Goal: Task Accomplishment & Management: Use online tool/utility

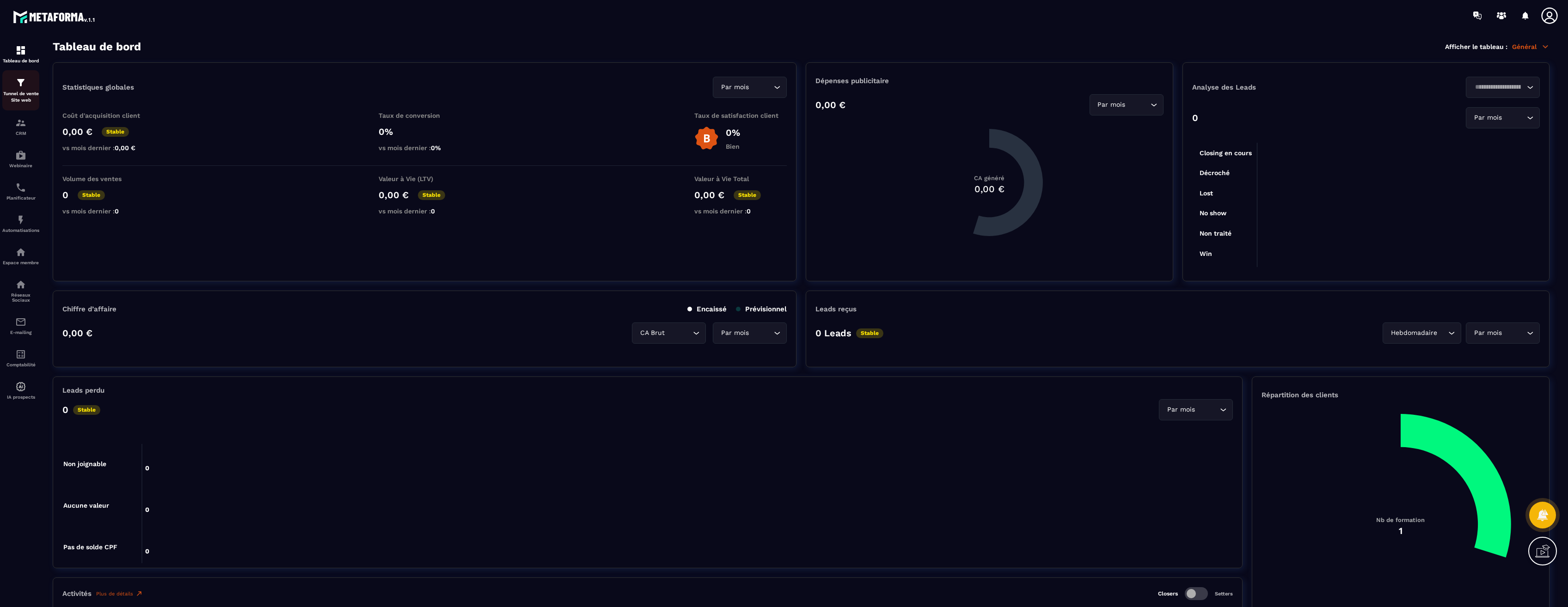
drag, startPoint x: 0, startPoint y: 0, endPoint x: 23, endPoint y: 96, distance: 98.7
click at [23, 96] on p "Tunnel de vente Site web" at bounding box center [21, 97] width 37 height 13
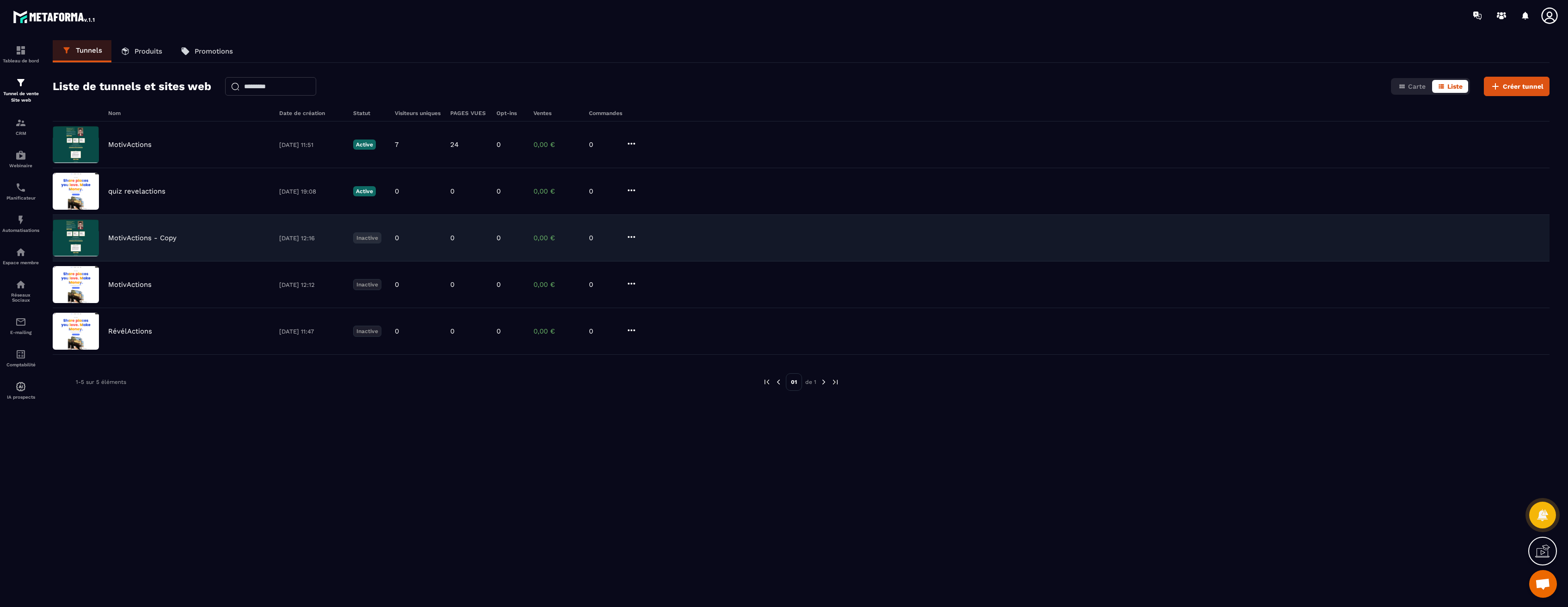
click at [632, 236] on icon at bounding box center [631, 236] width 11 height 11
click at [668, 288] on button "Cloner" at bounding box center [652, 289] width 45 height 17
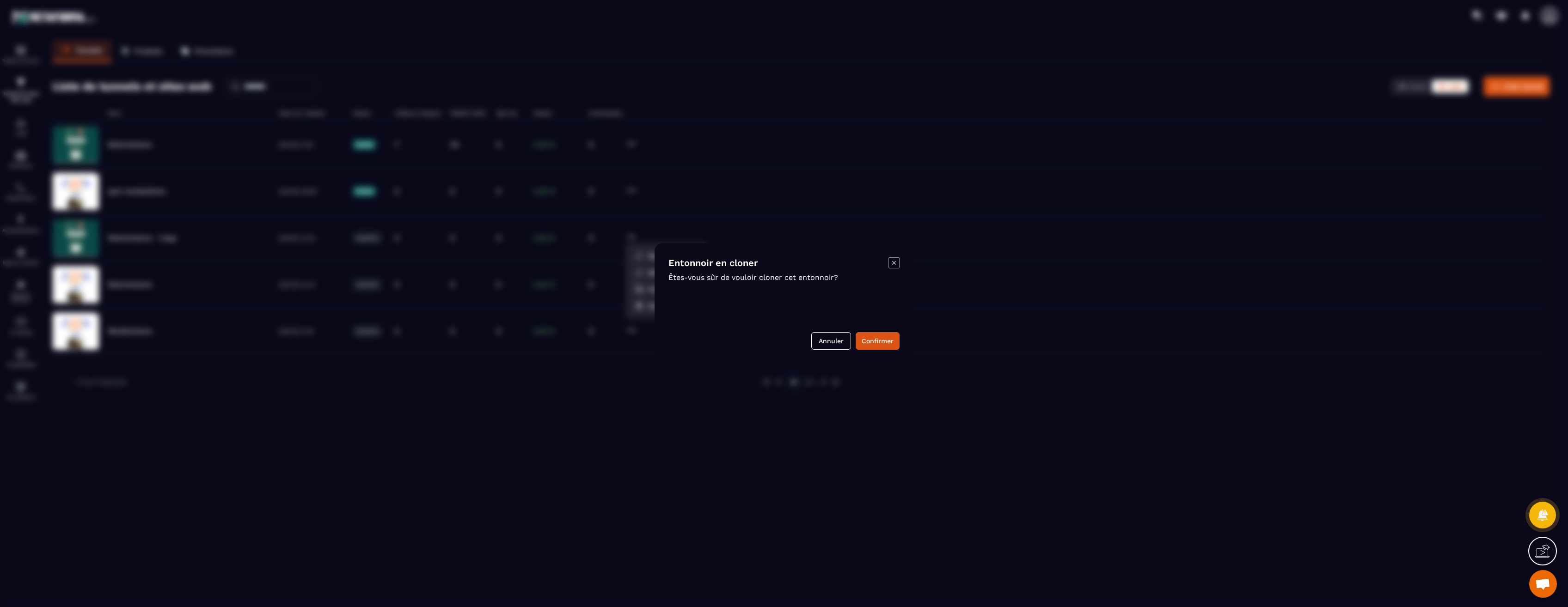
click at [886, 350] on div "Entonnoir en cloner Êtes-vous sûr de vouloir cloner cet entonnoir? Annuler Conf…" at bounding box center [784, 304] width 259 height 120
click at [883, 343] on button "Confirmer" at bounding box center [877, 340] width 44 height 18
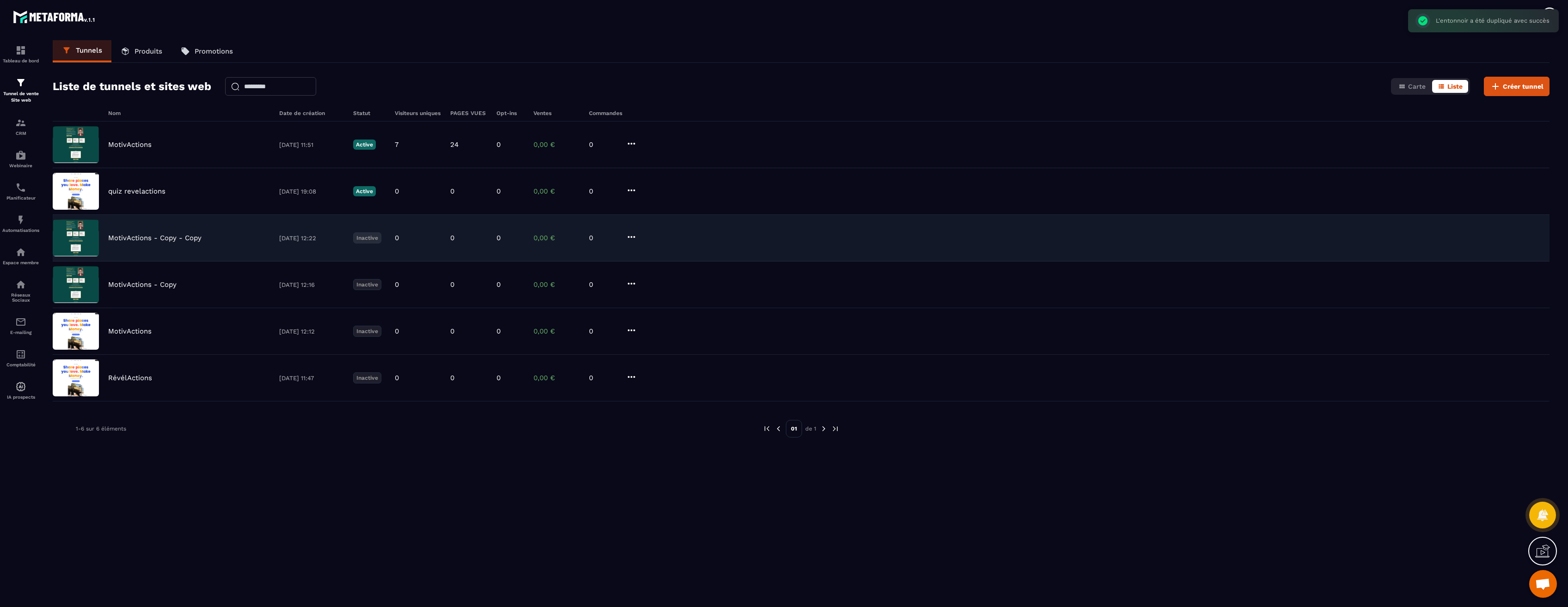
click at [631, 239] on icon at bounding box center [631, 236] width 11 height 11
click at [664, 309] on button "Supprimer" at bounding box center [667, 306] width 74 height 17
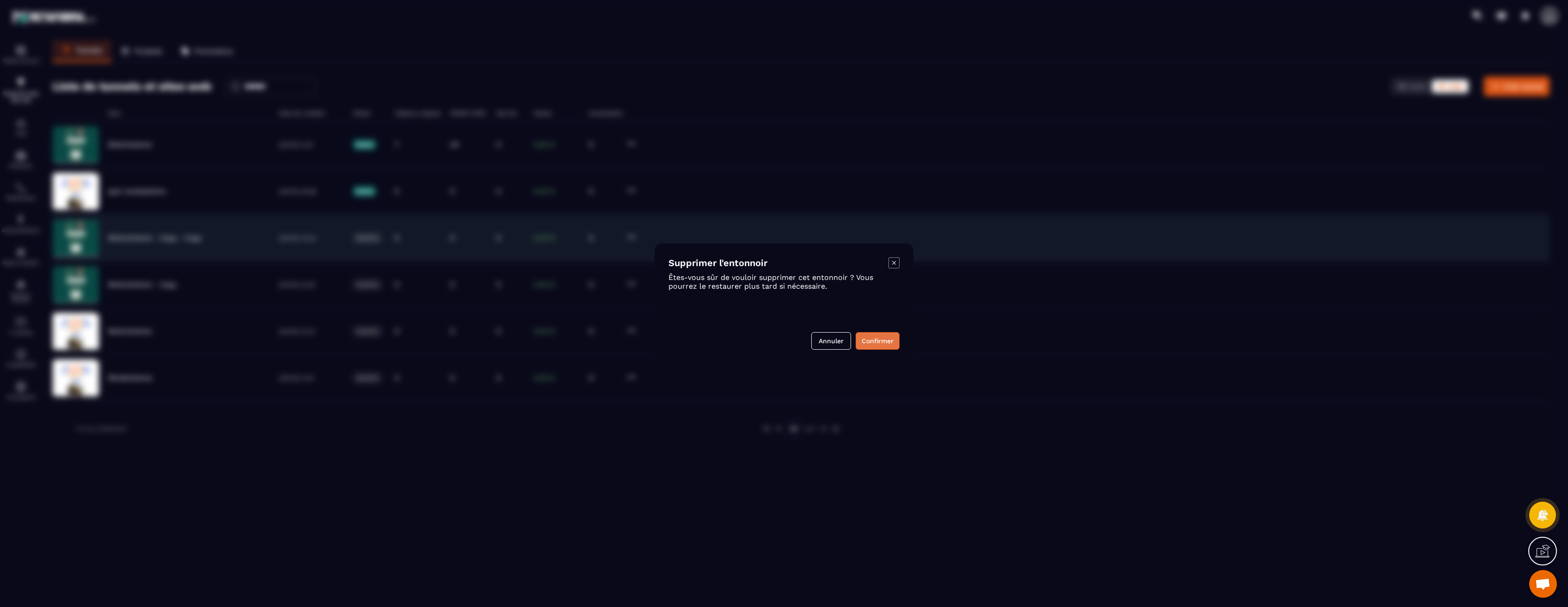
click at [882, 342] on button "Confirmer" at bounding box center [877, 340] width 44 height 18
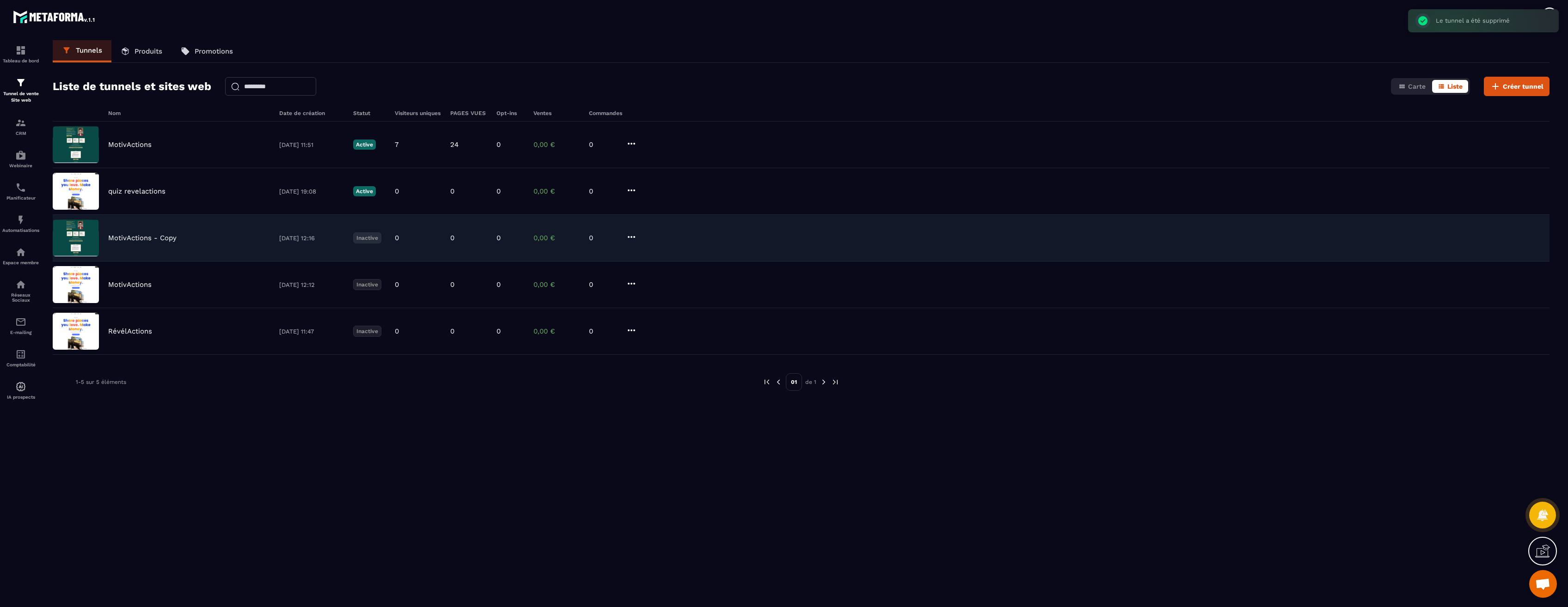
click at [147, 49] on p "Produits" at bounding box center [148, 51] width 28 height 8
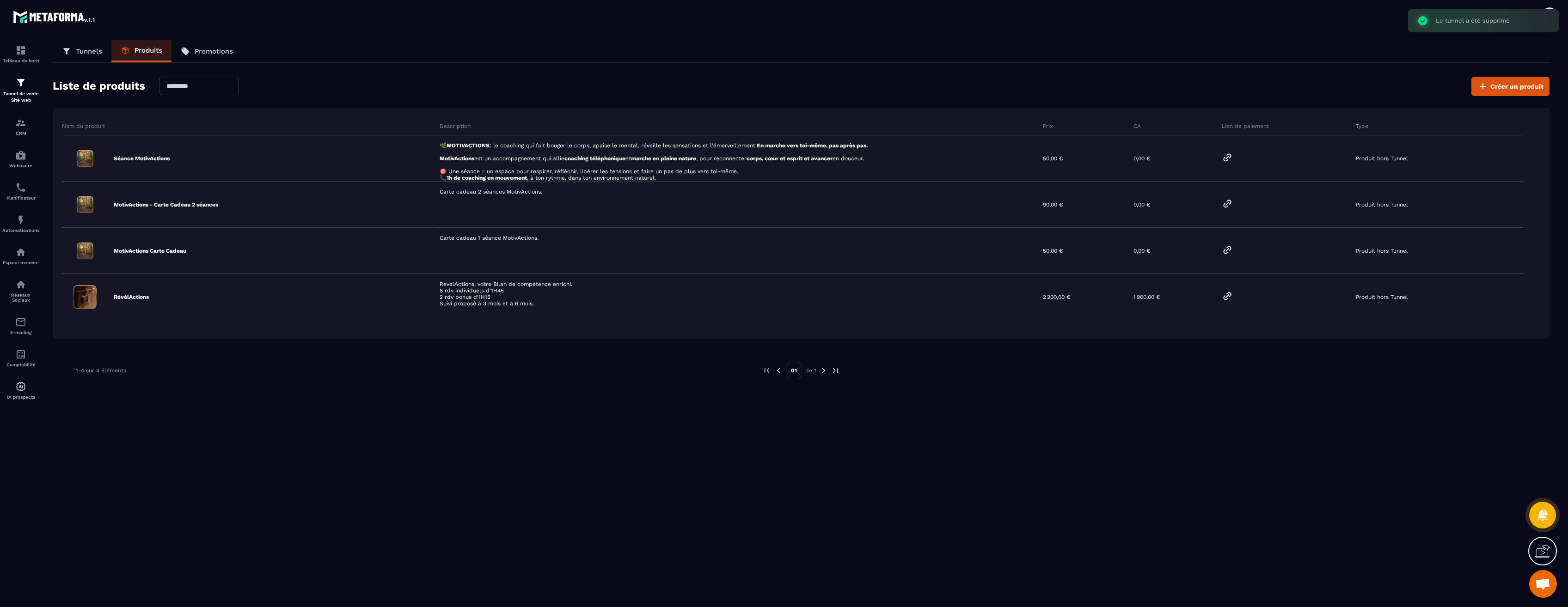
click at [87, 48] on p "Tunnels" at bounding box center [88, 51] width 26 height 8
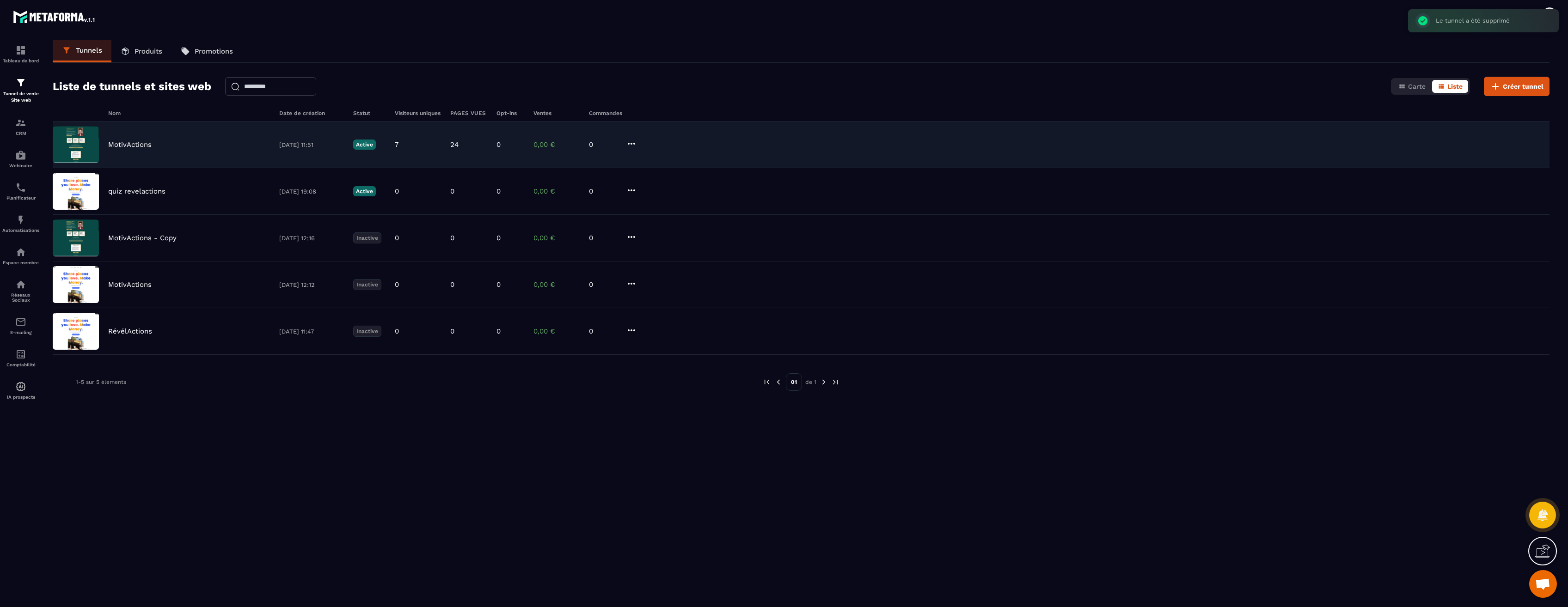
click at [133, 145] on p "MotivActions" at bounding box center [130, 145] width 44 height 8
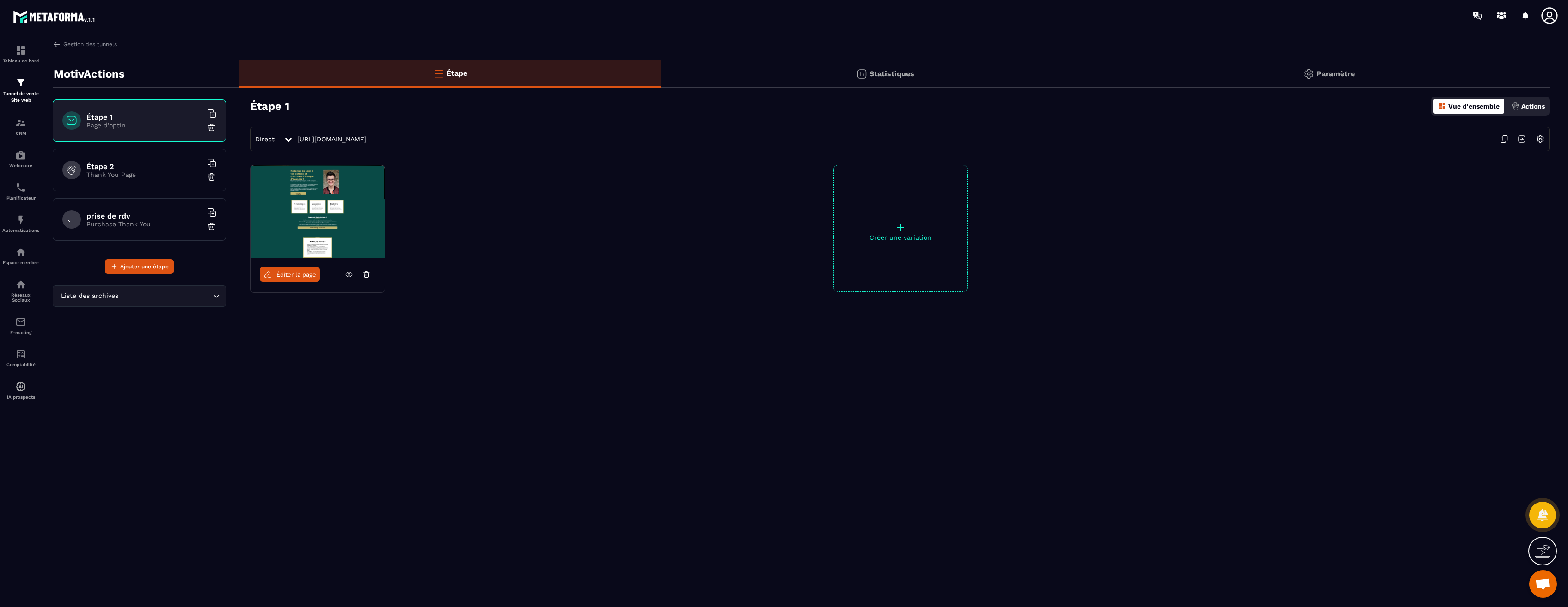
click at [1322, 71] on p "Paramètre" at bounding box center [1335, 73] width 39 height 8
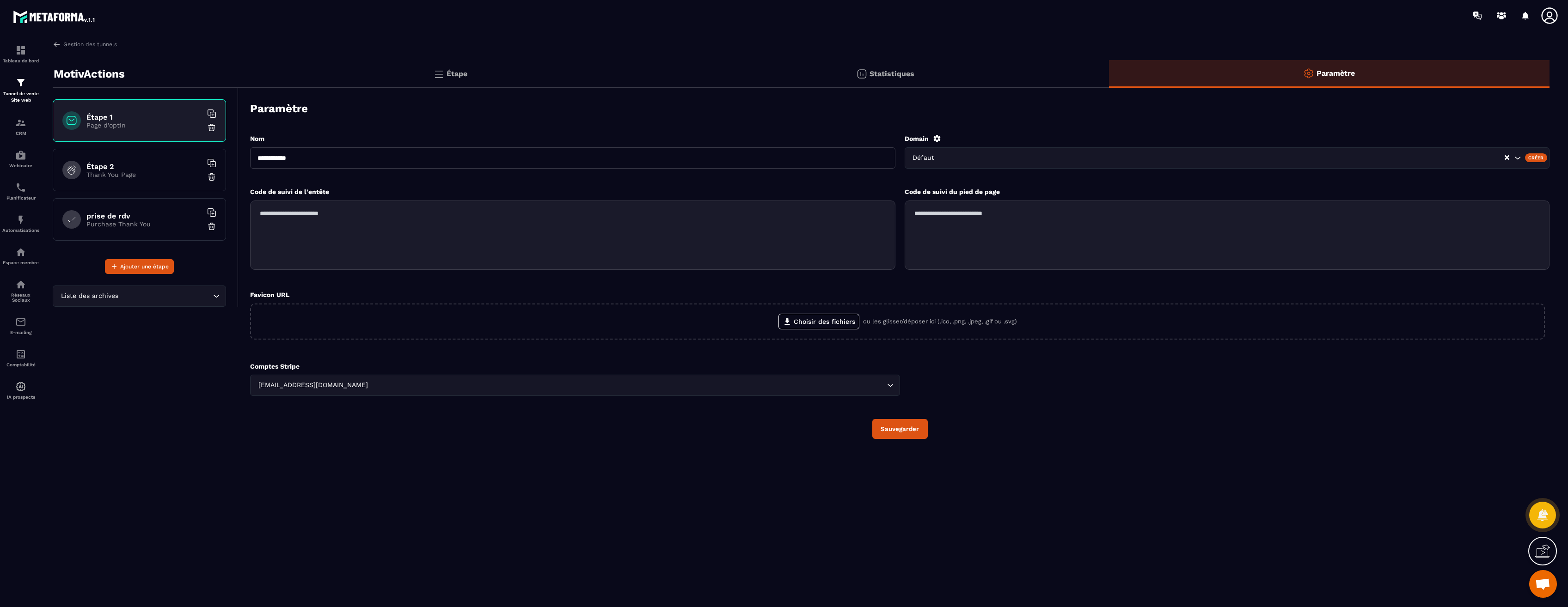
click at [899, 68] on div "Statistiques" at bounding box center [885, 73] width 447 height 28
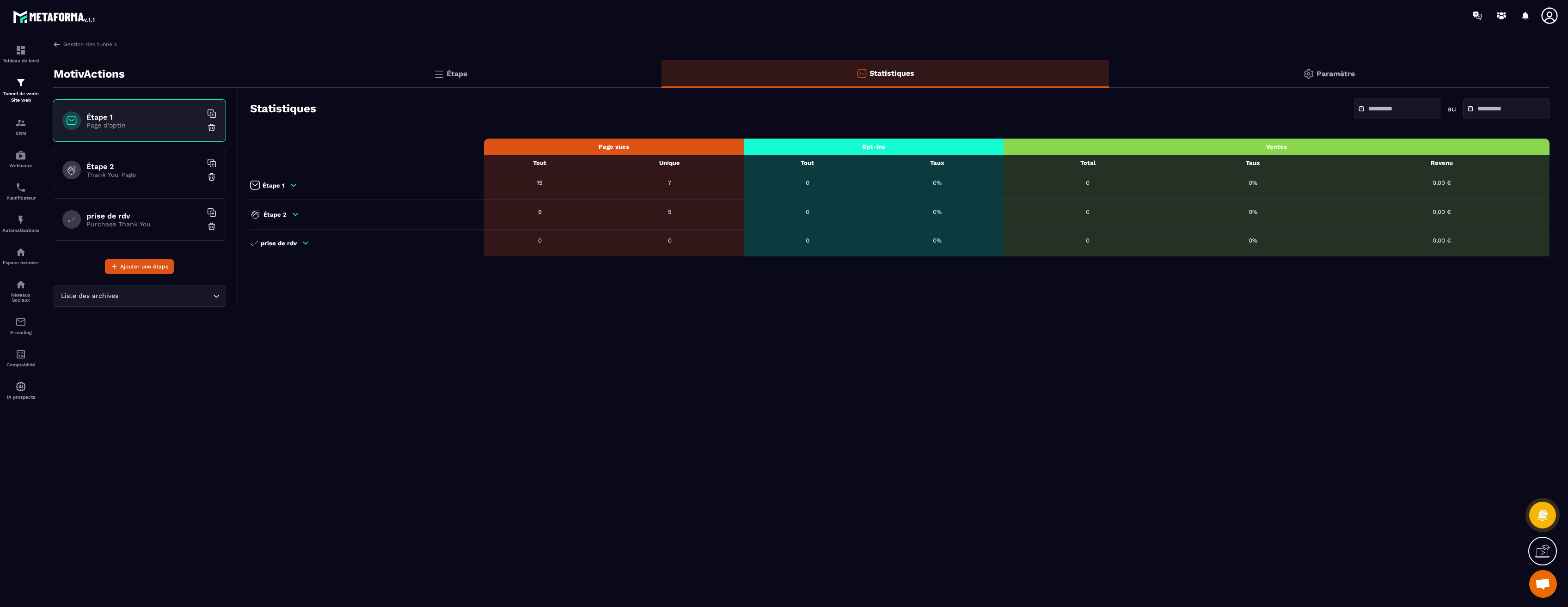
click at [438, 75] on img at bounding box center [438, 73] width 11 height 11
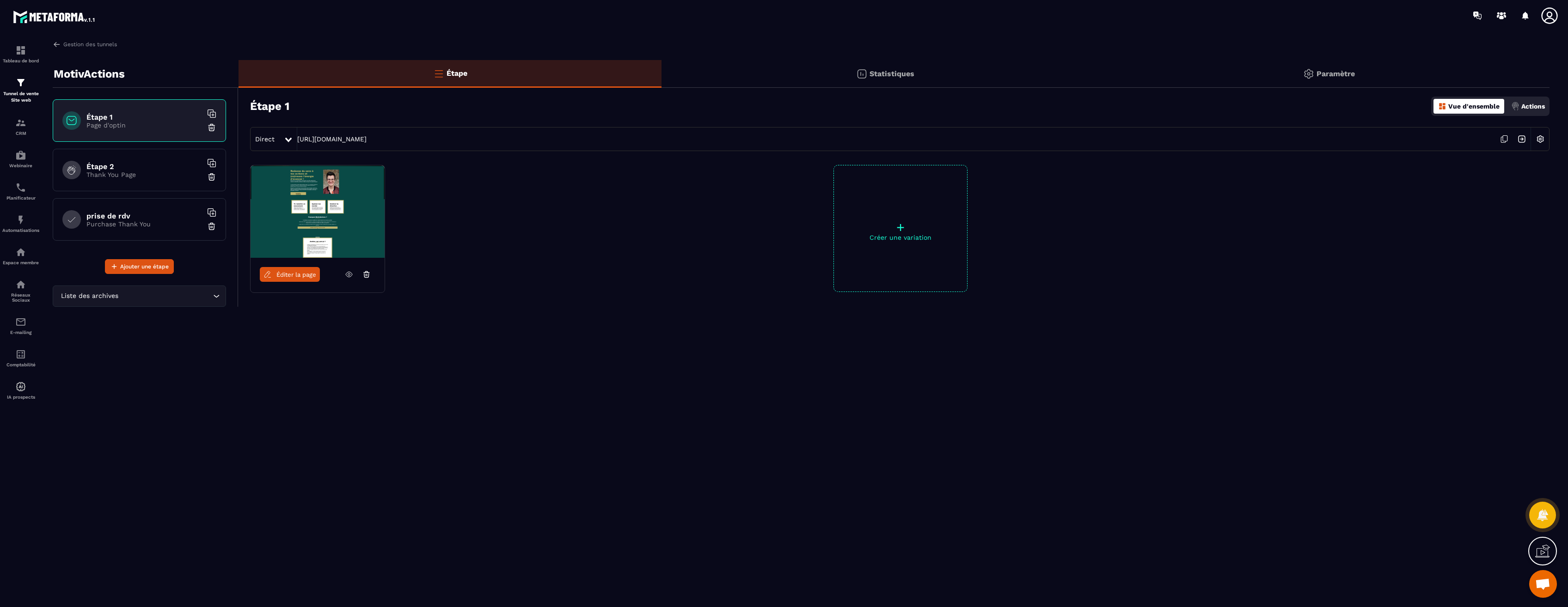
drag, startPoint x: 311, startPoint y: 208, endPoint x: 643, endPoint y: 222, distance: 332.3
click at [643, 219] on div "Éditer la page + Créer une variation" at bounding box center [894, 251] width 1311 height 173
click at [1520, 141] on img at bounding box center [1521, 139] width 18 height 18
click at [1539, 140] on img at bounding box center [1539, 139] width 18 height 18
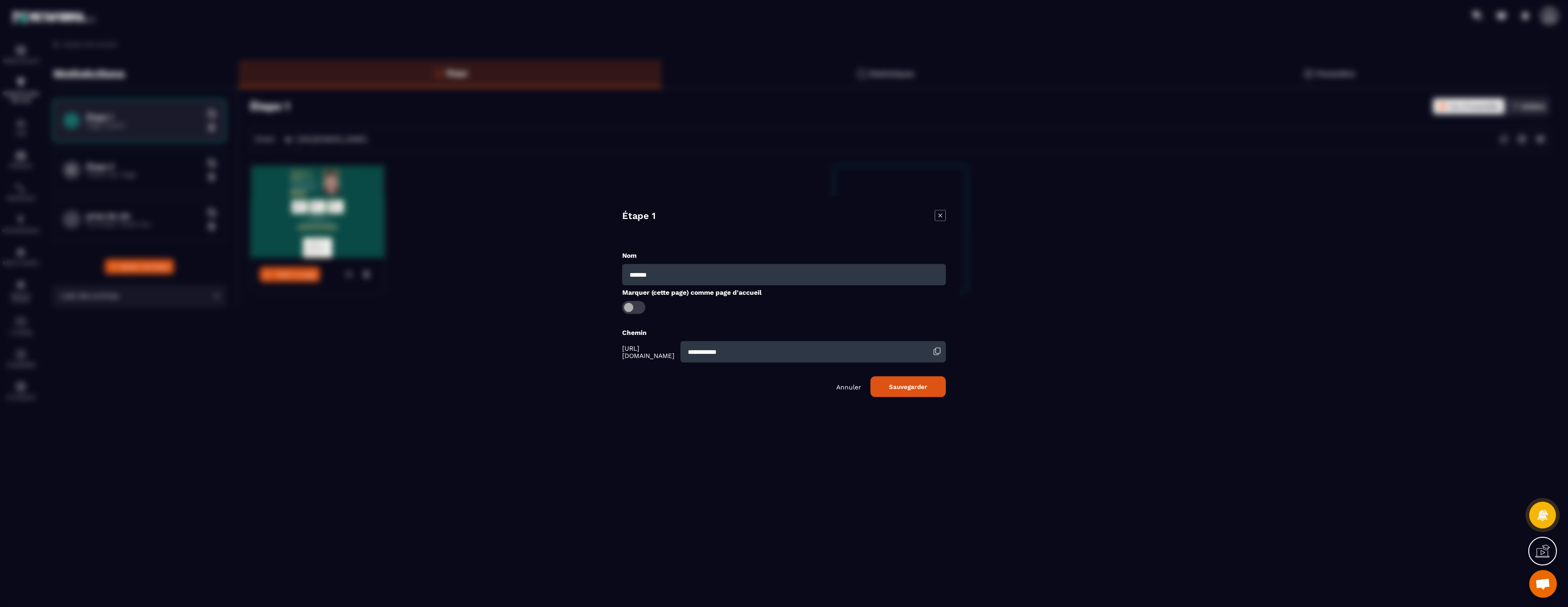
click at [941, 217] on icon "Modal window" at bounding box center [939, 215] width 11 height 11
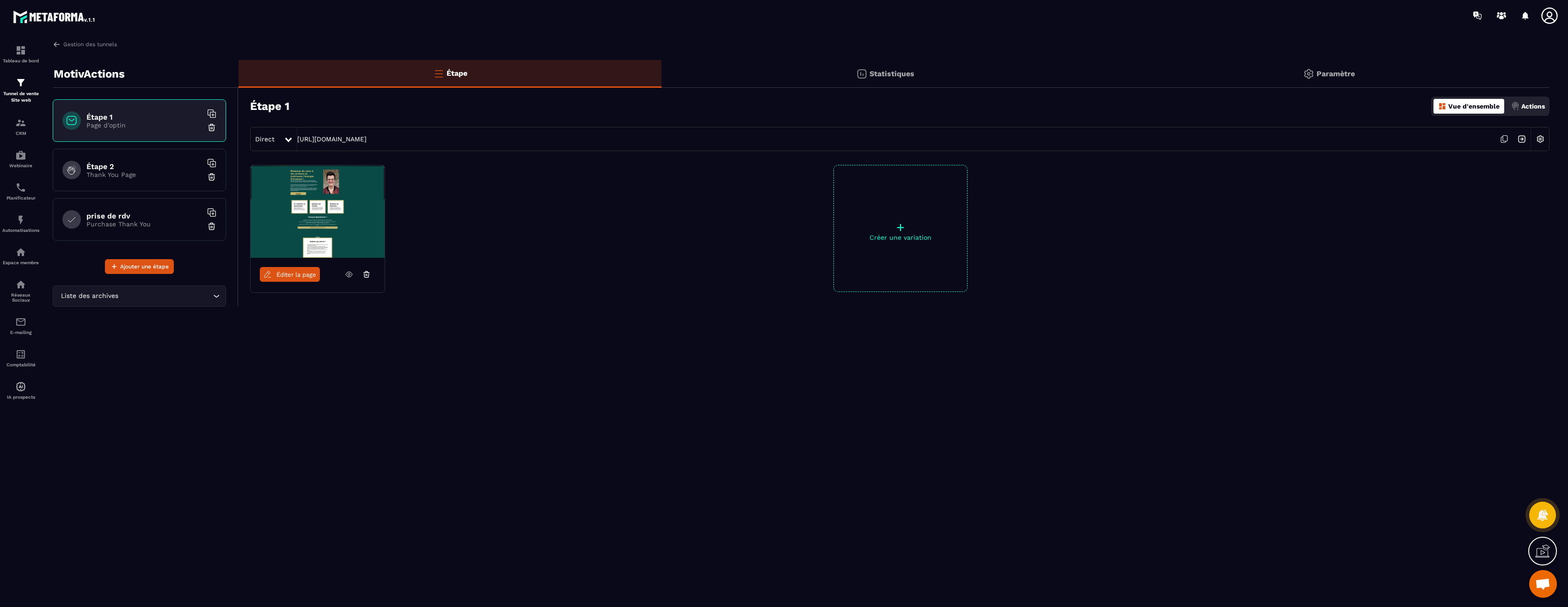
click at [285, 274] on span "Éditer la page" at bounding box center [296, 275] width 40 height 7
